Goal: Transaction & Acquisition: Purchase product/service

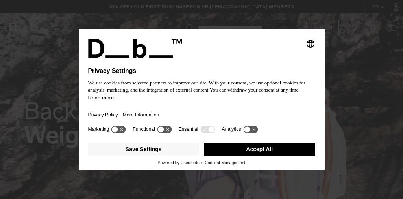
click at [247, 154] on button "Accept All" at bounding box center [259, 149] width 111 height 13
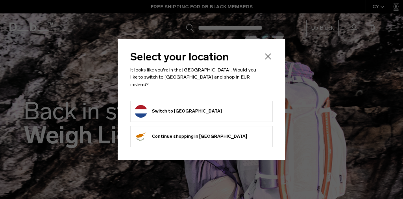
click at [187, 105] on button "Switch to Netherlands" at bounding box center [178, 111] width 87 height 13
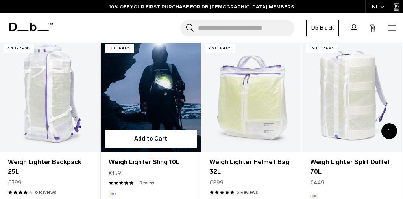
scroll to position [214, 0]
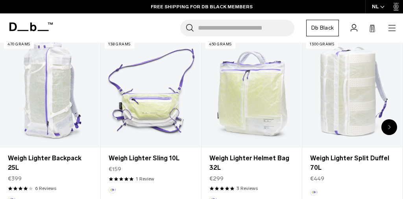
click at [393, 28] on icon "button" at bounding box center [392, 28] width 7 height 0
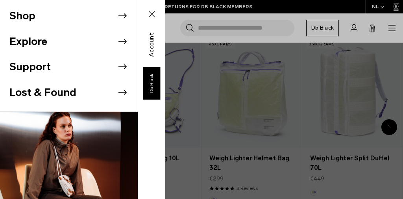
click at [120, 15] on icon at bounding box center [123, 16] width 12 height 12
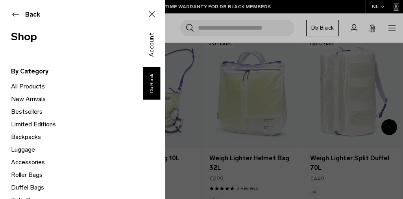
click at [28, 135] on link "Backpacks" at bounding box center [74, 136] width 127 height 13
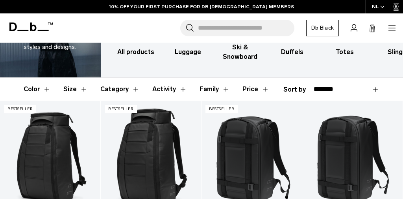
scroll to position [73, 0]
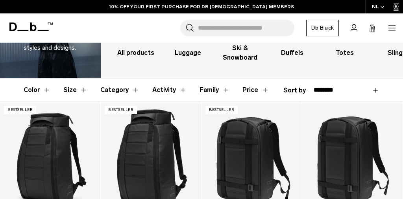
click at [156, 89] on button "Activity" at bounding box center [169, 89] width 35 height 23
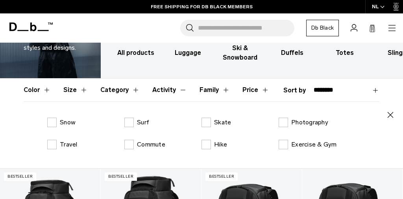
click at [156, 89] on button "Activity" at bounding box center [169, 89] width 35 height 23
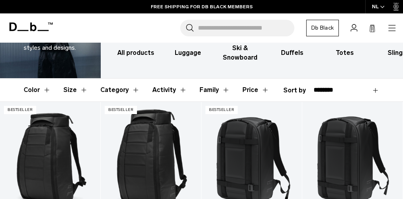
click at [208, 90] on button "Family" at bounding box center [215, 89] width 30 height 23
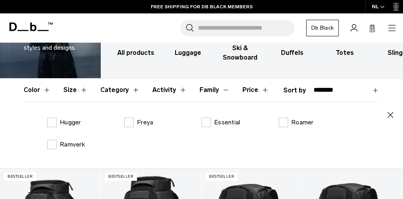
click at [208, 90] on button "Family" at bounding box center [215, 89] width 30 height 23
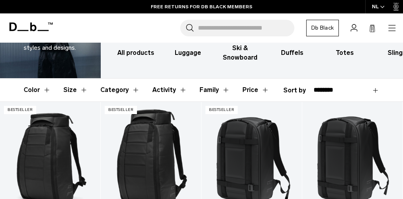
click at [82, 89] on button "Size" at bounding box center [75, 89] width 24 height 23
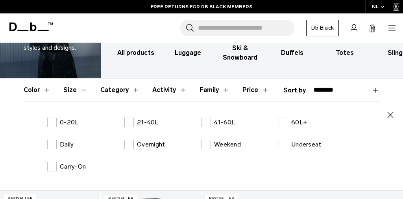
click at [82, 89] on button "Size" at bounding box center [75, 89] width 24 height 23
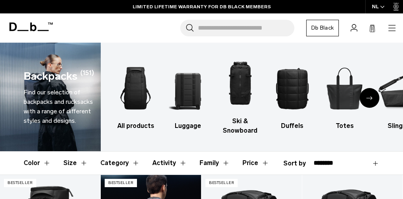
scroll to position [0, 0]
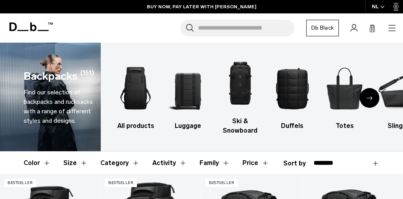
click at [301, 163] on div "**********" at bounding box center [332, 162] width 96 height 9
click at [170, 163] on button "Activity" at bounding box center [169, 162] width 35 height 23
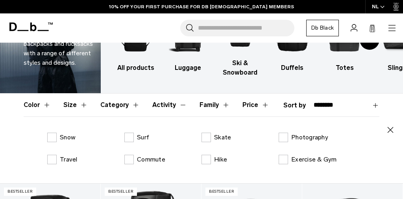
scroll to position [62, 0]
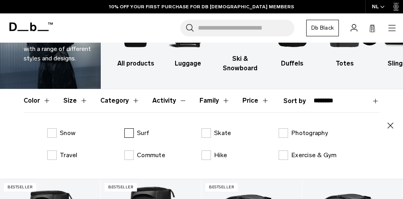
click at [133, 132] on label "Surf" at bounding box center [136, 132] width 25 height 9
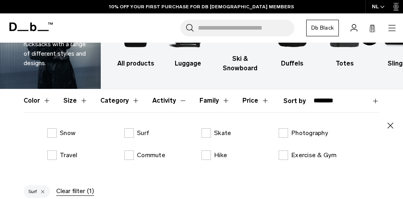
click at [156, 102] on button "Activity" at bounding box center [169, 100] width 35 height 23
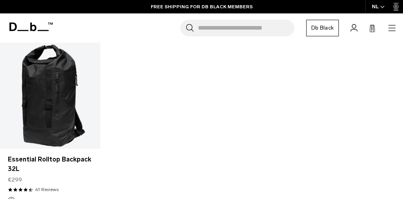
scroll to position [166, 0]
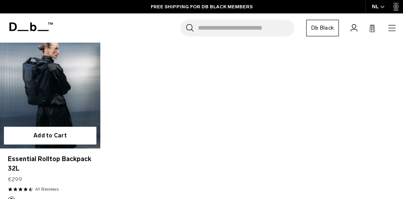
click at [35, 100] on link "Essential Rolltop Backpack 32L" at bounding box center [50, 92] width 100 height 111
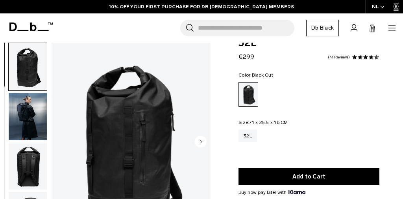
scroll to position [32, 0]
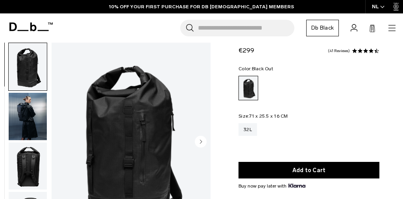
click at [198, 141] on circle "Next slide" at bounding box center [201, 141] width 12 height 12
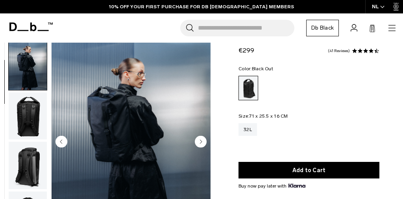
click at [198, 141] on circle "Next slide" at bounding box center [201, 141] width 12 height 12
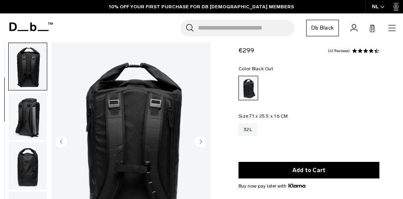
scroll to position [100, 0]
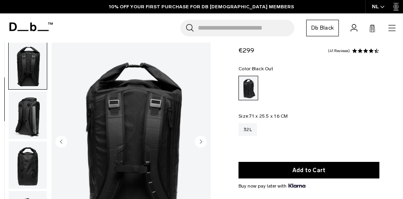
click at [198, 141] on circle "Next slide" at bounding box center [201, 141] width 12 height 12
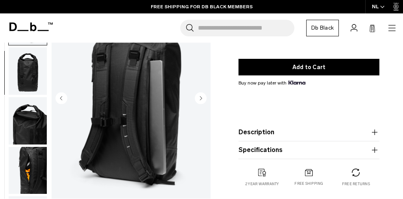
scroll to position [131, 0]
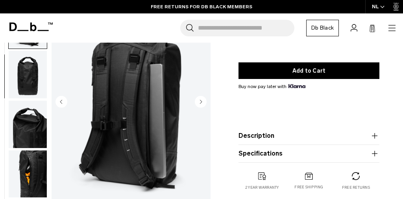
click at [200, 104] on circle "Next slide" at bounding box center [201, 101] width 12 height 12
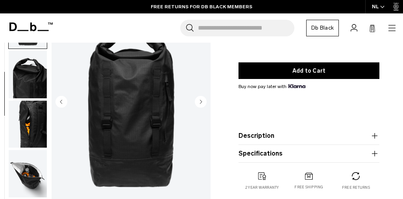
scroll to position [200, 0]
click at [200, 104] on circle "Next slide" at bounding box center [201, 101] width 12 height 12
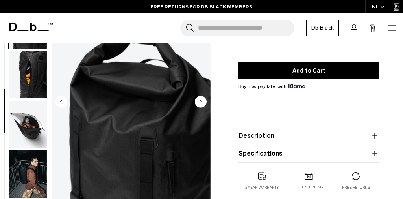
scroll to position [251, 0]
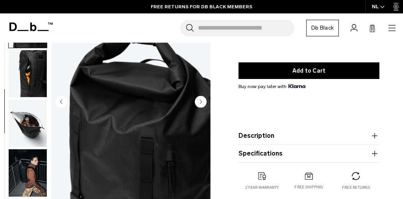
click at [200, 104] on circle "Next slide" at bounding box center [201, 101] width 12 height 12
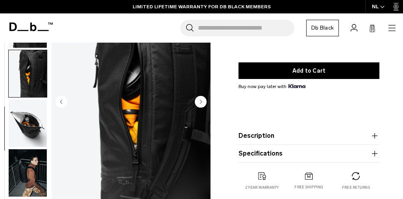
scroll to position [301, 0]
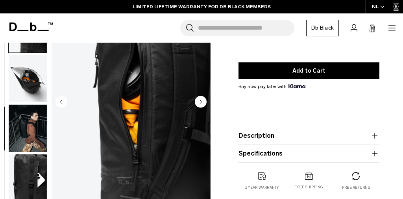
click at [200, 104] on circle "Next slide" at bounding box center [201, 101] width 12 height 12
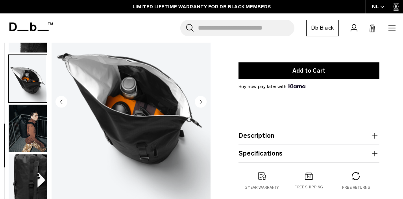
click at [200, 104] on circle "Next slide" at bounding box center [201, 101] width 12 height 12
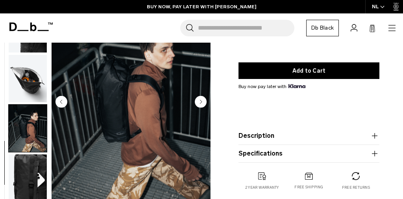
click at [200, 104] on circle "Next slide" at bounding box center [201, 101] width 12 height 12
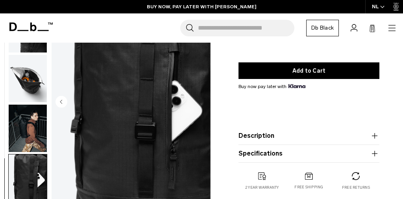
click at [200, 104] on img "10 / 10" at bounding box center [131, 102] width 159 height 199
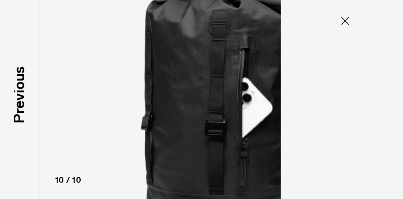
click at [351, 20] on icon at bounding box center [345, 21] width 13 height 13
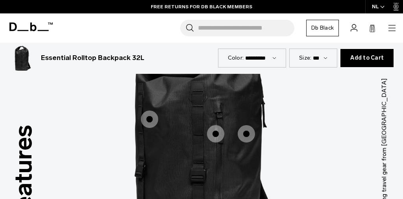
scroll to position [902, 0]
click at [215, 125] on span "1 / 3" at bounding box center [215, 132] width 17 height 17
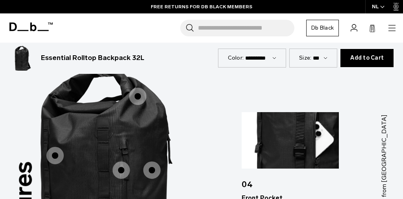
scroll to position [862, 0]
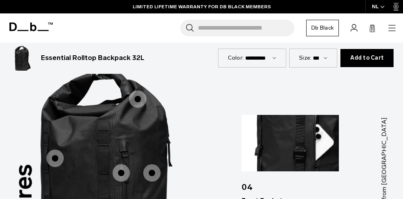
click at [156, 164] on span "1 / 3" at bounding box center [151, 172] width 17 height 17
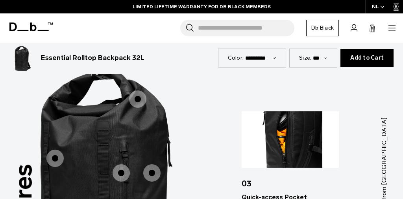
click at [139, 93] on span "1 / 3" at bounding box center [137, 98] width 17 height 17
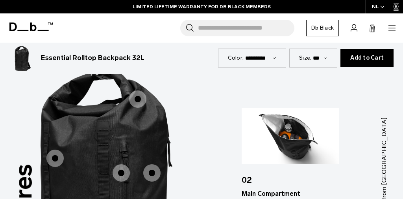
click at [61, 149] on span "1 / 3" at bounding box center [54, 157] width 17 height 17
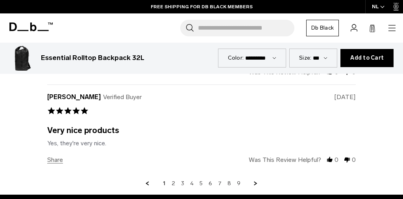
scroll to position [2143, 0]
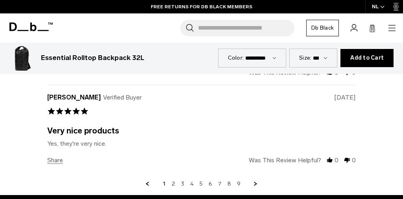
click at [36, 25] on icon at bounding box center [30, 26] width 43 height 9
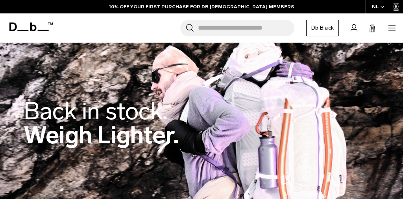
click at [393, 25] on icon "button" at bounding box center [392, 25] width 7 height 0
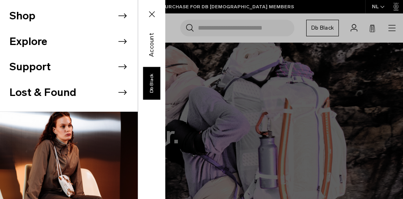
click at [121, 42] on icon at bounding box center [123, 41] width 12 height 12
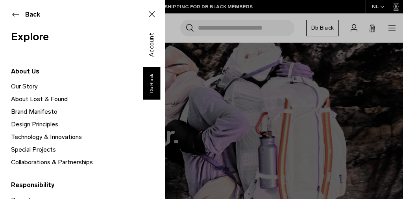
click at [14, 16] on button "Back" at bounding box center [69, 14] width 116 height 9
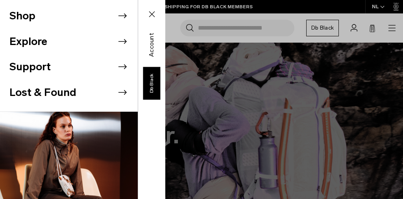
click at [115, 15] on li "Shop" at bounding box center [73, 16] width 128 height 26
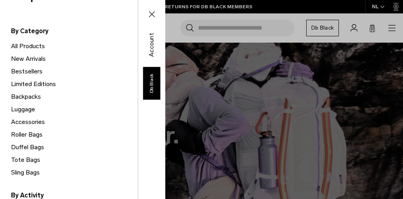
scroll to position [41, 0]
click at [31, 97] on link "Backpacks" at bounding box center [74, 96] width 127 height 13
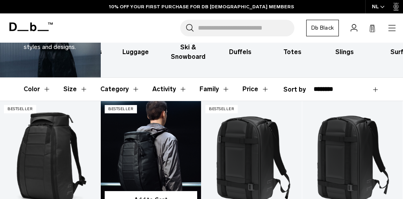
scroll to position [82, 0]
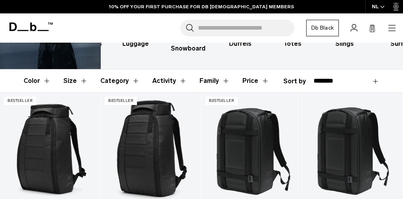
click at [131, 82] on button "Category" at bounding box center [119, 80] width 39 height 23
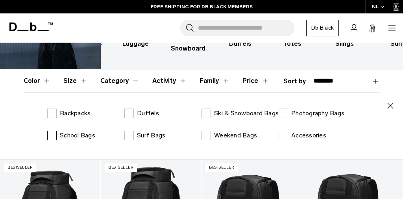
click at [54, 140] on label "School Bags" at bounding box center [71, 134] width 48 height 9
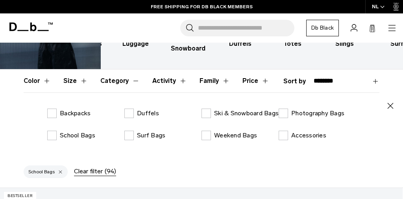
click at [114, 84] on button "Category" at bounding box center [119, 80] width 39 height 23
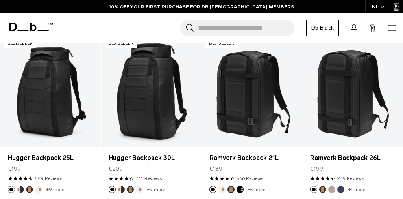
scroll to position [153, 0]
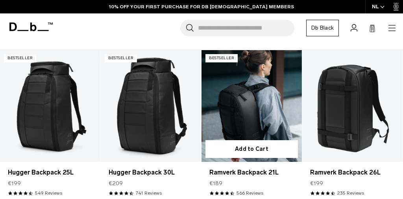
click at [259, 123] on link "Ramverk Backpack 21L" at bounding box center [252, 105] width 100 height 111
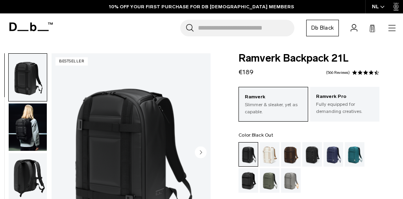
click at [204, 152] on circle "Next slide" at bounding box center [201, 152] width 12 height 12
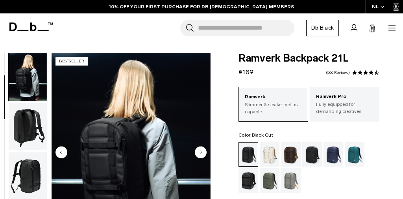
click at [204, 152] on circle "Next slide" at bounding box center [201, 152] width 12 height 12
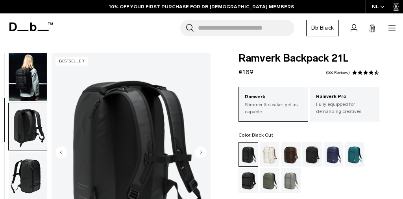
scroll to position [100, 0]
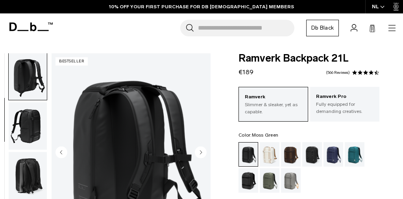
click at [271, 179] on div "Moss Green" at bounding box center [270, 180] width 20 height 24
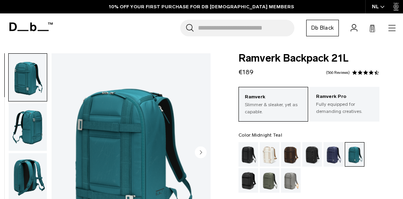
click at [197, 152] on circle "Next slide" at bounding box center [201, 152] width 12 height 12
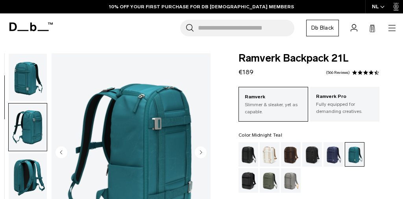
scroll to position [50, 0]
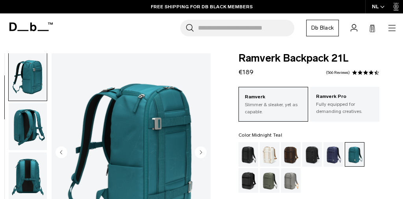
click at [200, 156] on circle "Next slide" at bounding box center [201, 152] width 12 height 12
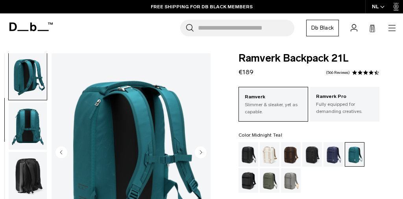
click at [200, 156] on circle "Next slide" at bounding box center [201, 152] width 12 height 12
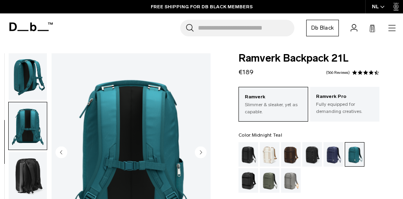
scroll to position [150, 0]
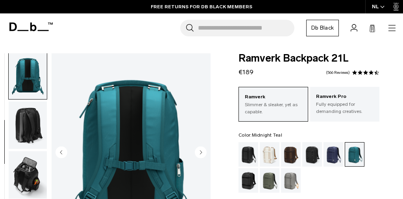
click at [200, 156] on circle "Next slide" at bounding box center [201, 152] width 12 height 12
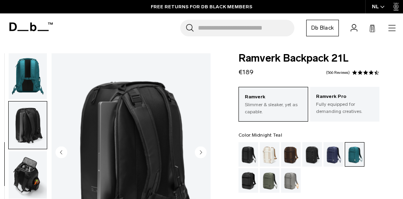
scroll to position [200, 0]
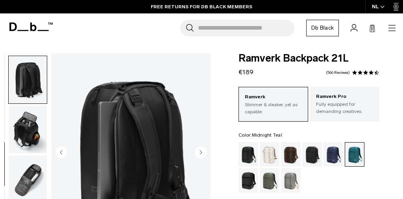
click at [200, 156] on circle "Next slide" at bounding box center [201, 152] width 12 height 12
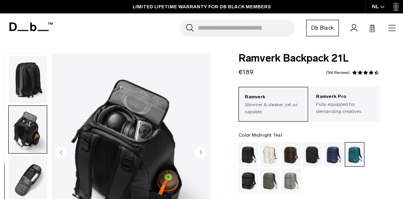
click at [200, 156] on circle "Next slide" at bounding box center [201, 152] width 12 height 12
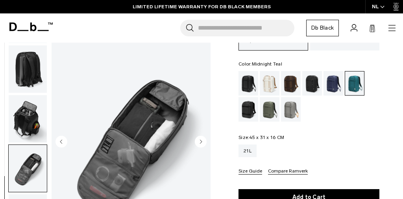
scroll to position [72, 0]
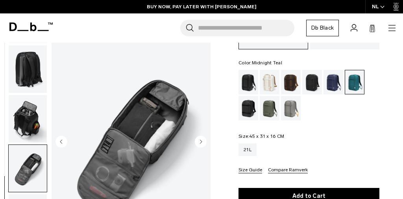
click at [202, 145] on circle "Next slide" at bounding box center [201, 141] width 12 height 12
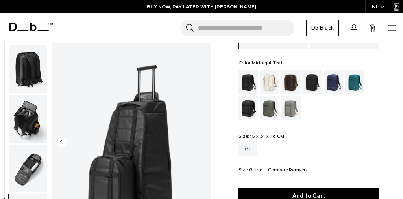
click at [202, 145] on img "8 / 8" at bounding box center [131, 142] width 159 height 199
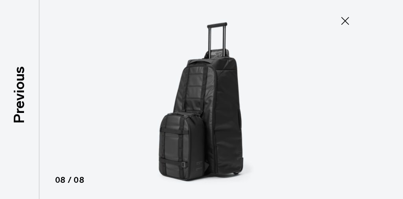
click at [341, 23] on icon at bounding box center [345, 21] width 13 height 13
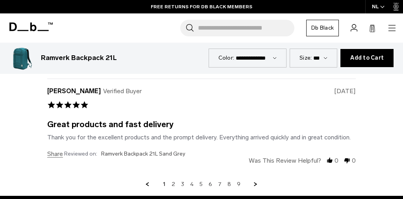
scroll to position [2232, 0]
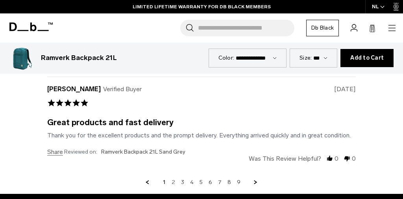
click at [174, 178] on link "2" at bounding box center [174, 181] width 4 height 7
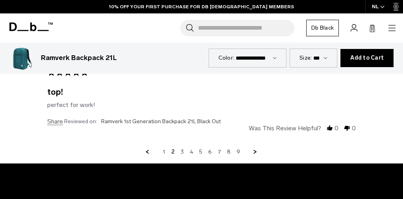
scroll to position [2267, 0]
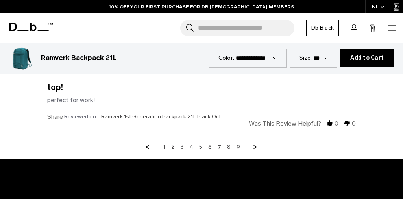
click at [193, 143] on link "4" at bounding box center [192, 146] width 4 height 7
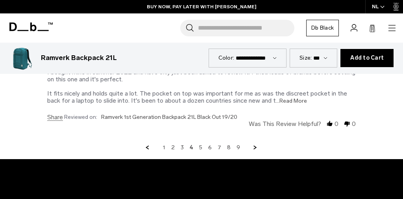
scroll to position [2317, 0]
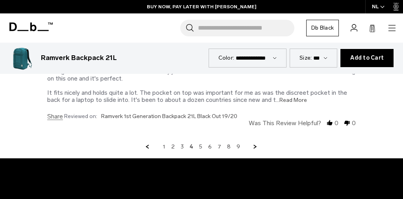
click at [39, 24] on icon at bounding box center [30, 26] width 43 height 9
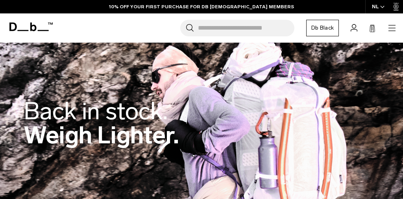
click at [243, 26] on input "Search for Bags, Luggage..." at bounding box center [246, 28] width 97 height 17
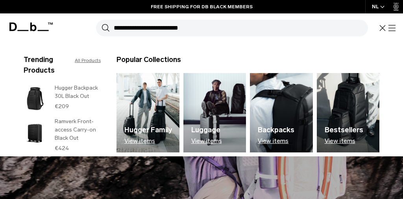
click at [281, 108] on img at bounding box center [281, 112] width 63 height 79
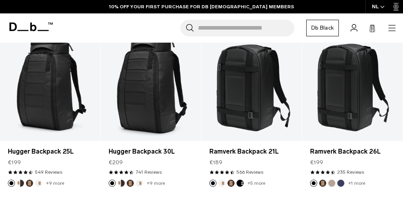
scroll to position [147, 0]
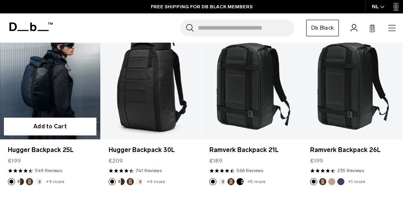
click at [58, 106] on link "Hugger Backpack 25L" at bounding box center [50, 83] width 100 height 111
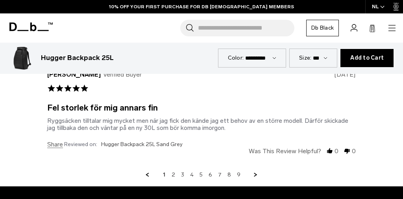
scroll to position [2736, 0]
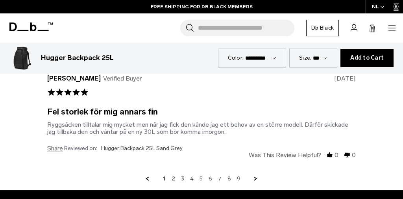
click at [201, 175] on link "5" at bounding box center [201, 178] width 3 height 7
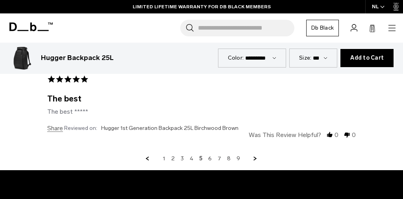
scroll to position [2742, 0]
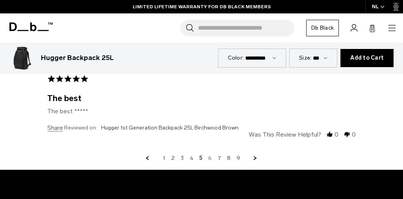
click at [212, 154] on link "6" at bounding box center [210, 157] width 4 height 7
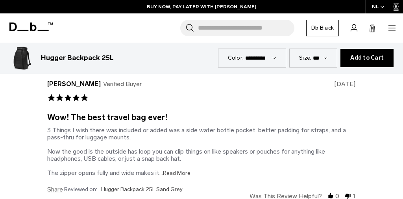
scroll to position [2717, 0]
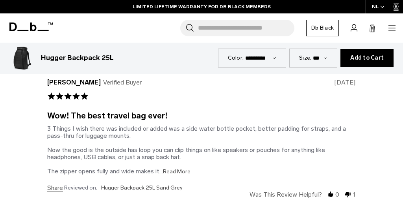
click at [47, 28] on icon at bounding box center [30, 26] width 43 height 9
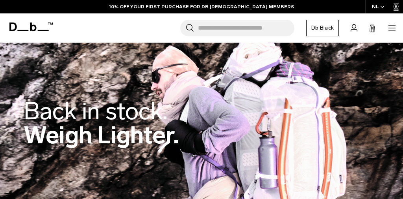
click at [390, 29] on icon "button" at bounding box center [392, 27] width 9 height 9
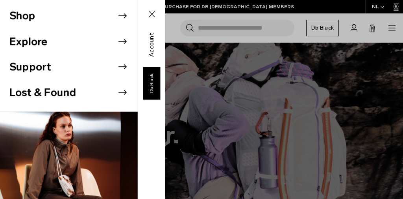
click at [119, 21] on icon at bounding box center [123, 16] width 12 height 12
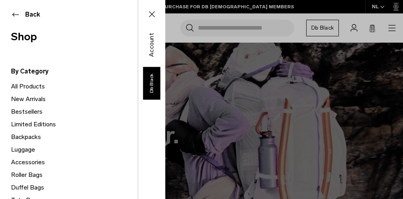
click at [29, 110] on link "Bestsellers" at bounding box center [74, 111] width 127 height 13
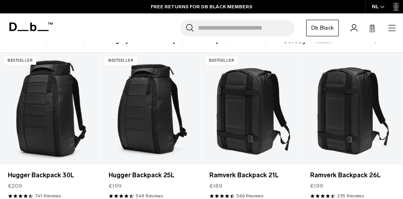
scroll to position [229, 0]
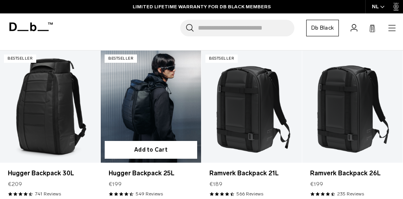
click at [129, 97] on link "Hugger Backpack 25L" at bounding box center [151, 105] width 100 height 111
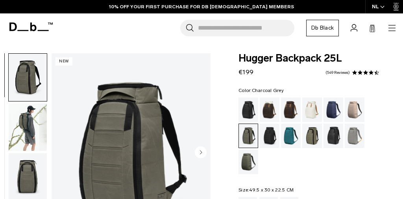
click at [272, 136] on div "Charcoal Grey" at bounding box center [270, 135] width 20 height 24
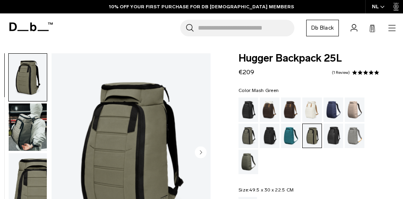
click at [34, 130] on img "button" at bounding box center [28, 126] width 38 height 47
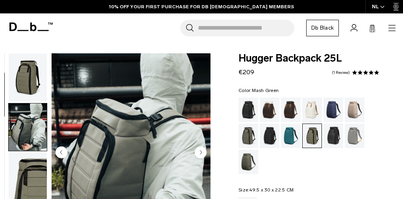
scroll to position [50, 0]
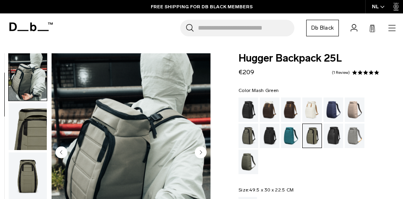
click at [202, 152] on icon "Next slide" at bounding box center [201, 152] width 2 height 4
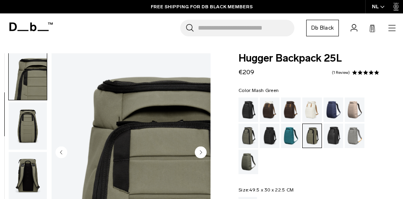
click at [202, 152] on icon "Next slide" at bounding box center [201, 152] width 2 height 4
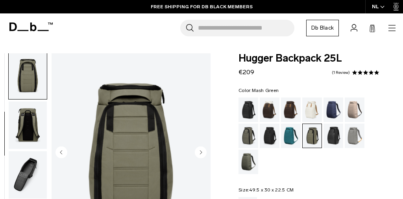
click at [202, 152] on icon "Next slide" at bounding box center [201, 152] width 2 height 4
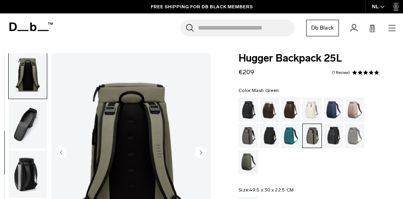
click at [202, 152] on icon "Next slide" at bounding box center [201, 152] width 2 height 4
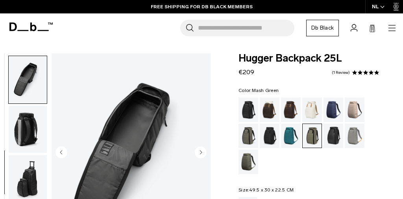
scroll to position [251, 0]
click at [202, 152] on icon "Next slide" at bounding box center [201, 152] width 2 height 4
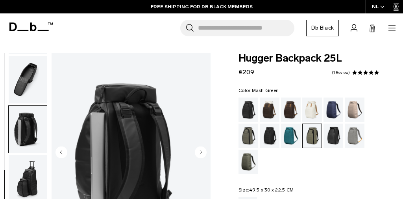
click at [202, 152] on icon "Next slide" at bounding box center [201, 152] width 2 height 4
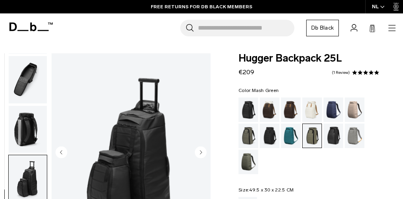
click at [202, 152] on icon "Next slide" at bounding box center [201, 152] width 2 height 4
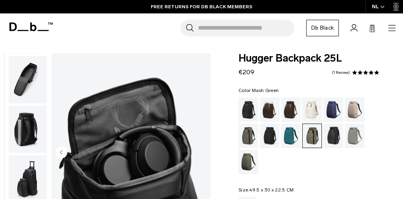
click at [29, 132] on img "button" at bounding box center [28, 129] width 38 height 47
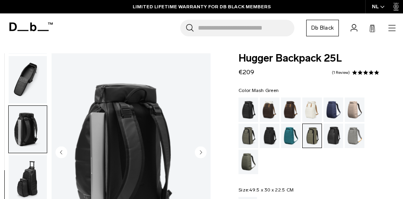
click at [22, 85] on img "button" at bounding box center [28, 79] width 38 height 47
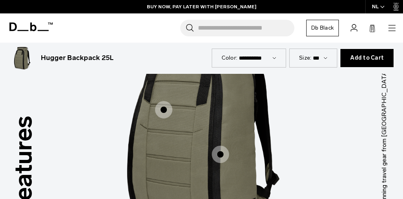
scroll to position [971, 0]
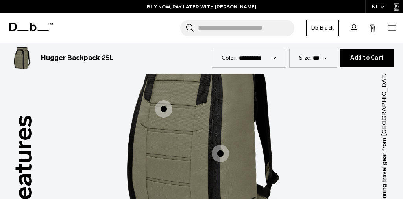
click at [234, 30] on input "Search for Bags, Luggage..." at bounding box center [246, 28] width 97 height 17
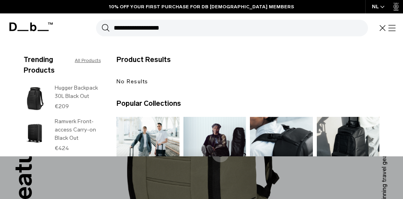
type input "**********"
click at [106, 28] on button "Search" at bounding box center [106, 28] width 8 height 9
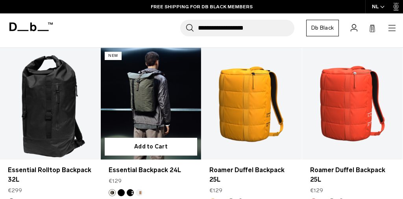
scroll to position [117, 0]
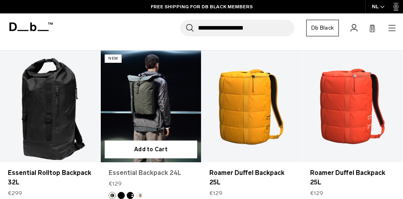
click at [154, 172] on link "Essential Backpack 24L" at bounding box center [151, 172] width 85 height 9
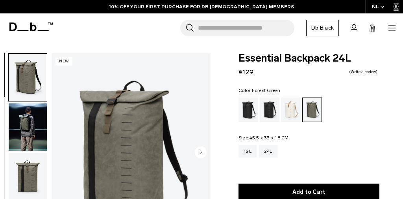
click at [30, 125] on img "button" at bounding box center [28, 126] width 38 height 47
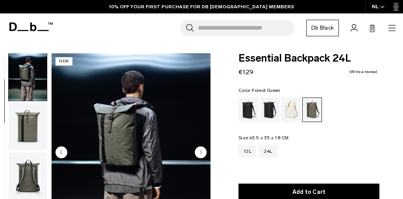
click at [30, 125] on img "button" at bounding box center [28, 126] width 38 height 47
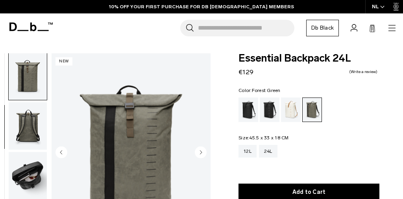
click at [30, 125] on img "button" at bounding box center [28, 125] width 38 height 47
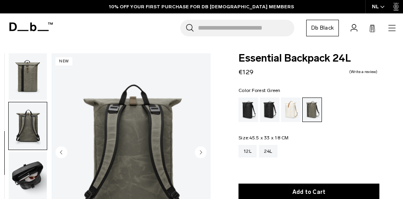
scroll to position [150, 0]
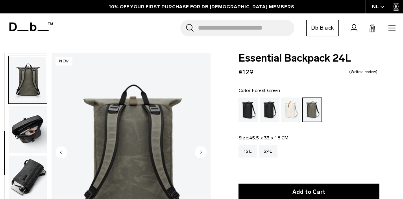
click at [29, 128] on img "button" at bounding box center [28, 129] width 38 height 47
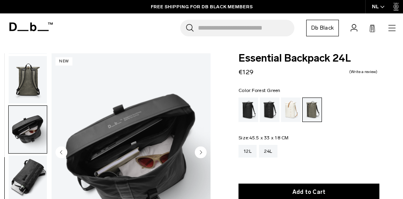
click at [29, 160] on img "button" at bounding box center [28, 178] width 38 height 47
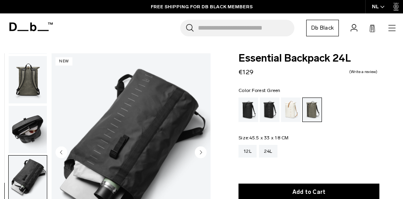
click at [25, 118] on img "button" at bounding box center [28, 129] width 38 height 47
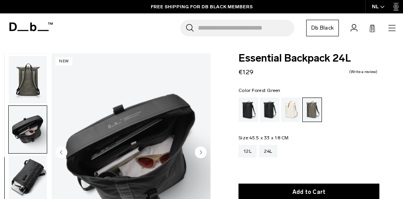
click at [24, 93] on img "button" at bounding box center [28, 79] width 38 height 47
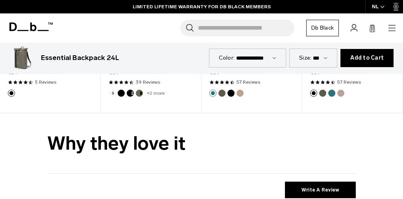
scroll to position [1617, 0]
